Goal: Check status: Check status

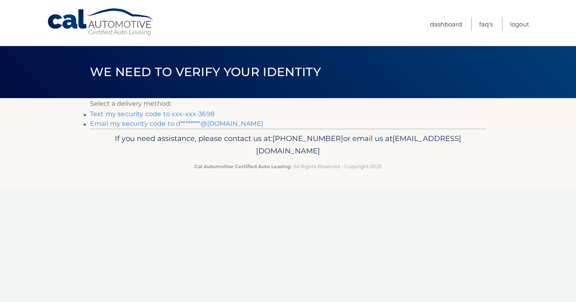
click at [190, 121] on link "Email my security code to d********@gmail.com" at bounding box center [176, 124] width 173 height 8
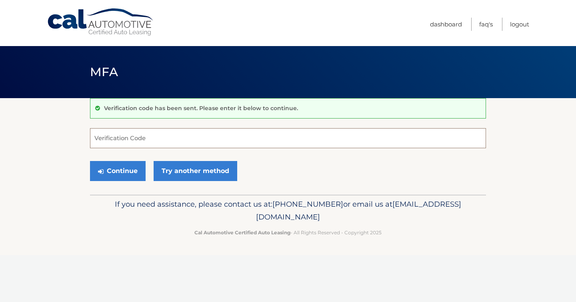
click at [130, 142] on input "Verification Code" at bounding box center [288, 138] width 396 height 20
paste input "961443"
type input "961443"
click at [119, 172] on button "Continue" at bounding box center [118, 171] width 56 height 20
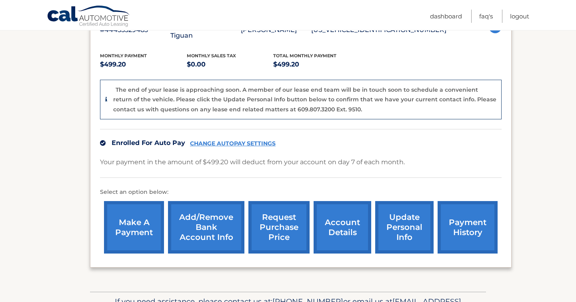
scroll to position [165, 0]
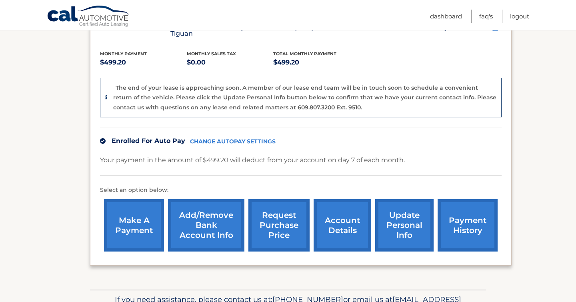
click at [344, 216] on link "account details" at bounding box center [343, 225] width 58 height 52
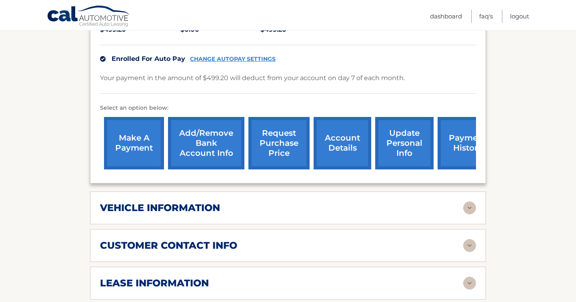
scroll to position [215, 0]
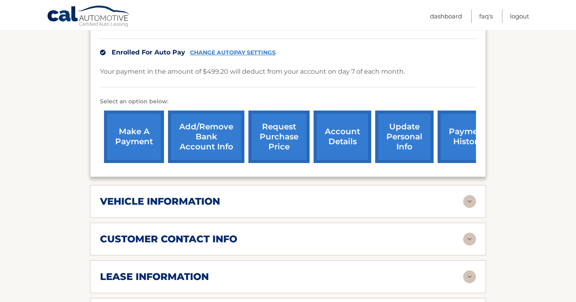
click at [449, 138] on link "payment history" at bounding box center [468, 136] width 60 height 52
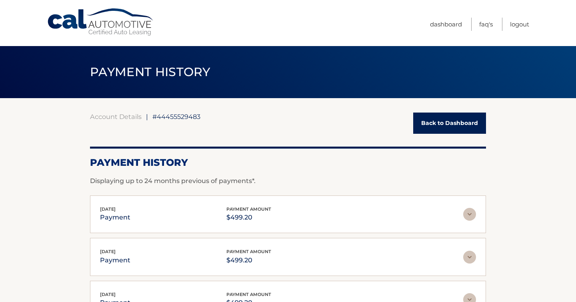
click at [437, 117] on link "Back to Dashboard" at bounding box center [449, 122] width 73 height 21
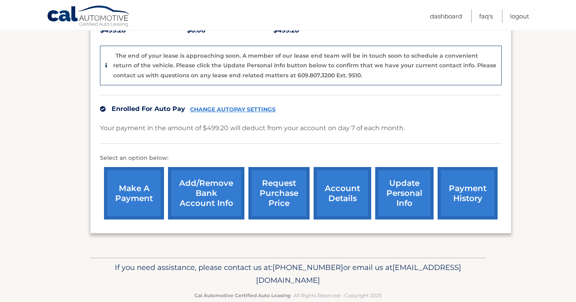
scroll to position [202, 0]
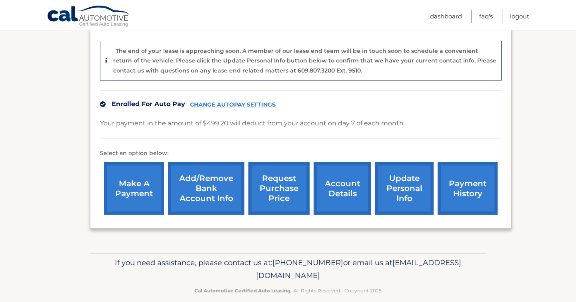
click at [470, 174] on link "payment history" at bounding box center [468, 188] width 60 height 52
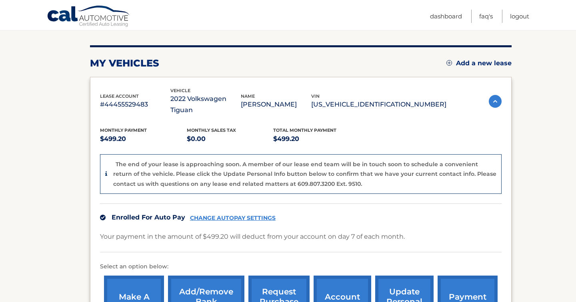
scroll to position [91, 0]
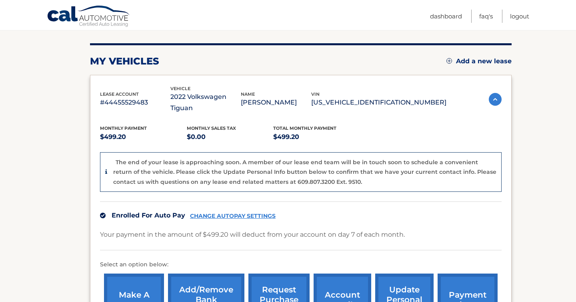
click at [314, 159] on p "The end of your lease is approaching soon. A member of our lease end team will …" at bounding box center [304, 171] width 383 height 27
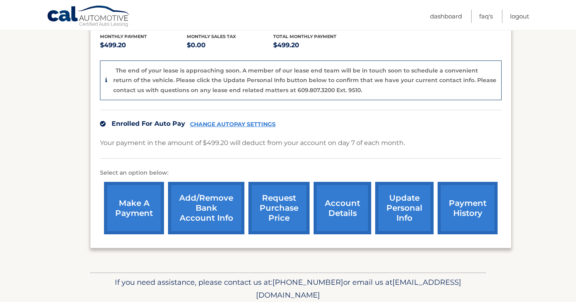
scroll to position [202, 0]
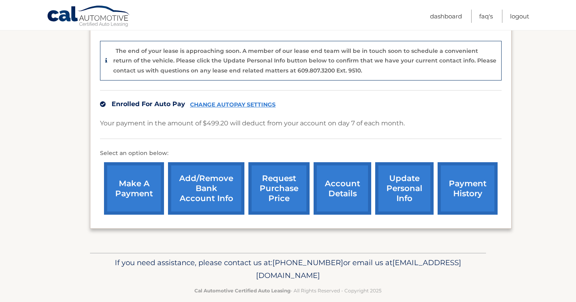
click at [350, 180] on link "account details" at bounding box center [343, 188] width 58 height 52
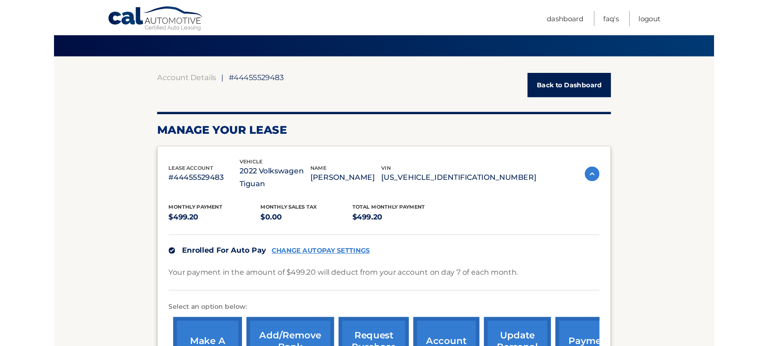
scroll to position [51, 0]
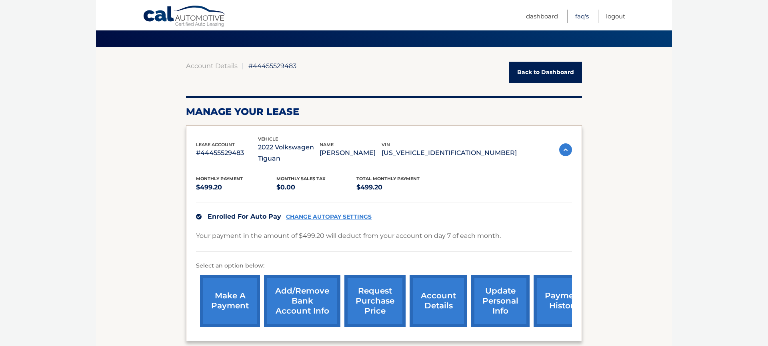
click at [576, 14] on link "FAQ's" at bounding box center [582, 16] width 14 height 13
